Goal: Entertainment & Leisure: Consume media (video, audio)

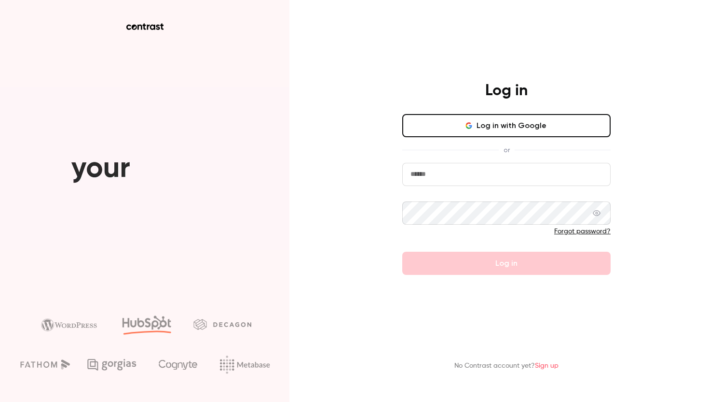
click at [526, 132] on button "Log in with Google" at bounding box center [507, 125] width 208 height 23
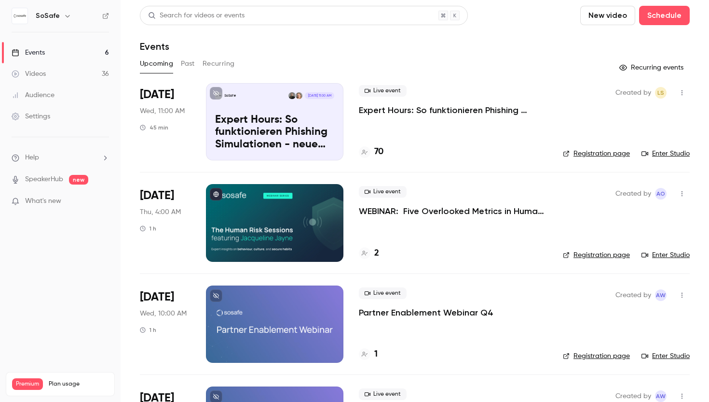
click at [187, 60] on button "Past" at bounding box center [188, 63] width 14 height 15
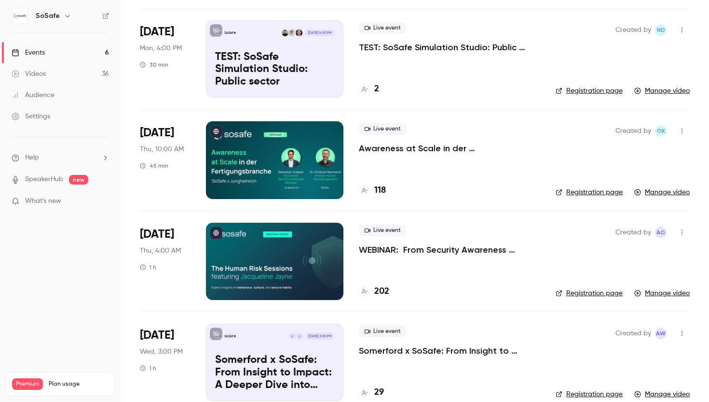
scroll to position [394, 0]
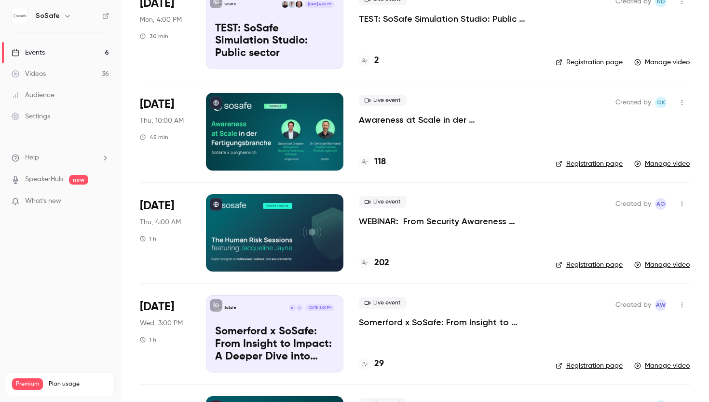
click at [451, 222] on p "WEBINAR: From Security Awareness Training to Human Risk Management" at bounding box center [449, 221] width 181 height 12
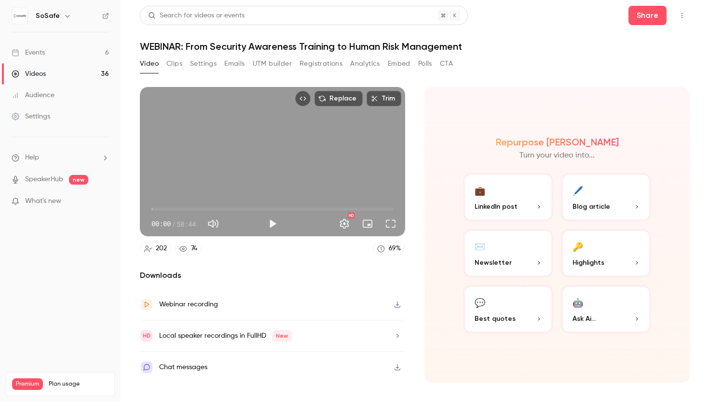
click at [200, 304] on div "Webinar recording" at bounding box center [188, 304] width 59 height 12
click at [191, 304] on div "Webinar recording" at bounding box center [188, 304] width 59 height 12
click at [84, 302] on nav "SoSafe Events 6 Videos 36 Audience Settings Help SpeakerHub new What's new Prem…" at bounding box center [60, 201] width 121 height 402
click at [280, 224] on button "Play" at bounding box center [272, 223] width 19 height 19
click at [161, 209] on span "02:13" at bounding box center [273, 208] width 242 height 15
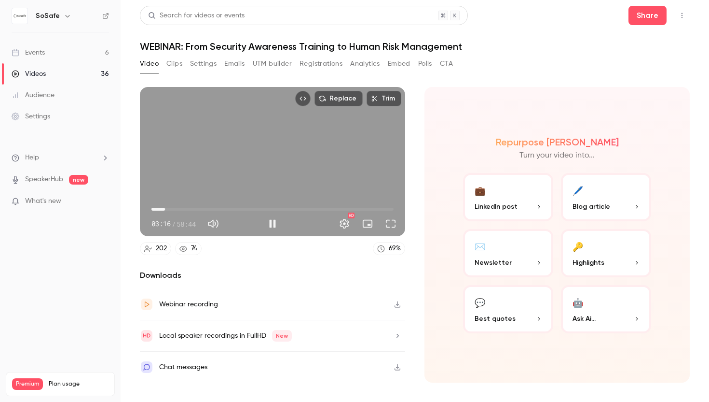
click at [304, 158] on div "Replace Trim 03:16 03:16 / 58:44 HD" at bounding box center [272, 161] width 265 height 149
type input "*****"
